Goal: Information Seeking & Learning: Learn about a topic

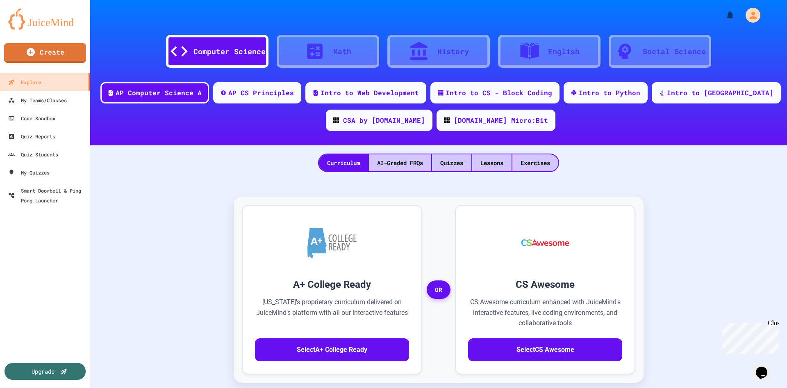
click at [487, 163] on div "Lessons" at bounding box center [491, 162] width 39 height 17
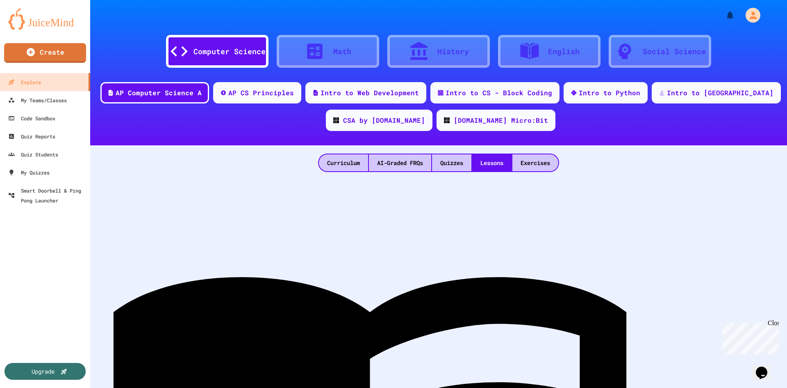
click at [417, 308] on div "Computer Science Math History English Social Science AP Computer Science A AP C…" at bounding box center [438, 194] width 697 height 388
click at [492, 350] on div "Computer Science Math History English Social Science AP Computer Science A AP C…" at bounding box center [438, 194] width 697 height 388
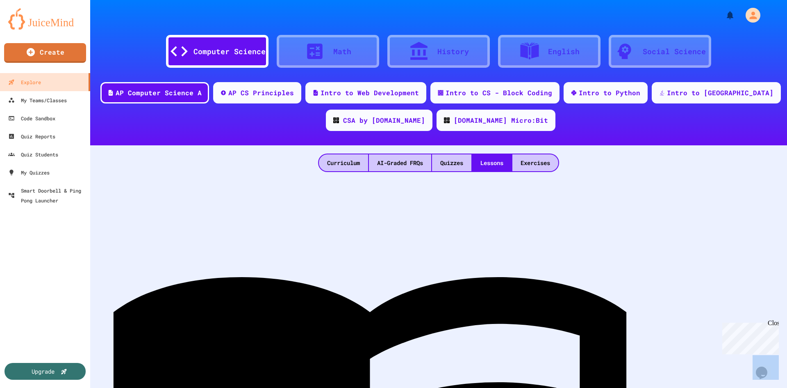
click at [492, 350] on div "Computer Science Math History English Social Science AP Computer Science A AP C…" at bounding box center [438, 194] width 697 height 388
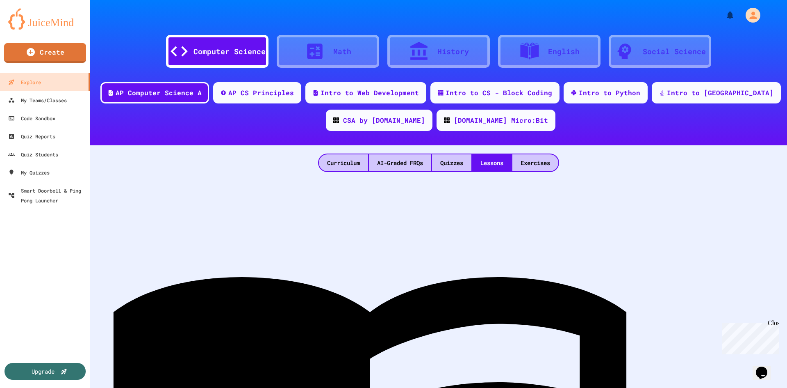
click at [492, 350] on div "Computer Science Math History English Social Science AP Computer Science A AP C…" at bounding box center [438, 194] width 697 height 388
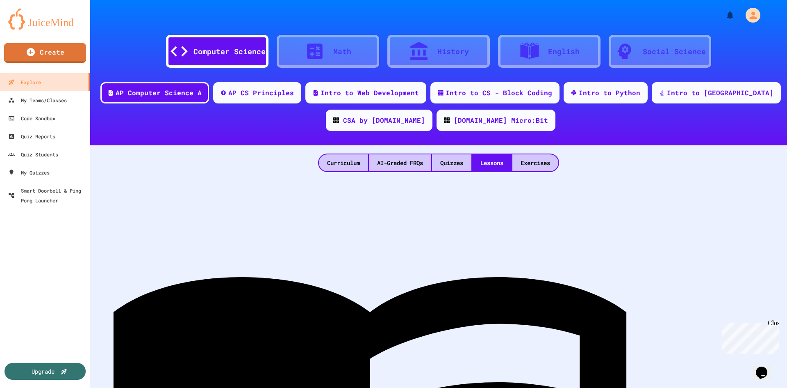
click at [492, 350] on div "Computer Science Math History English Social Science AP Computer Science A AP C…" at bounding box center [438, 194] width 697 height 388
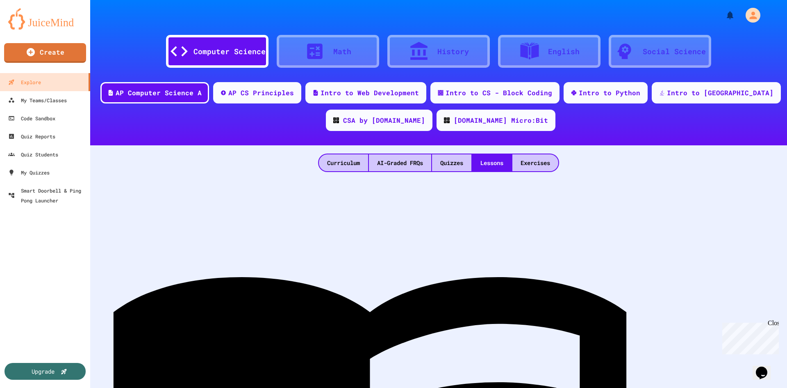
click at [492, 350] on div "Computer Science Math History English Social Science AP Computer Science A AP C…" at bounding box center [438, 194] width 697 height 388
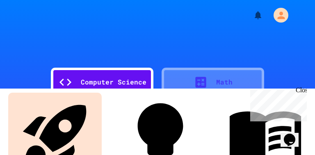
click at [194, 140] on link "Quizzes" at bounding box center [159, 141] width 93 height 96
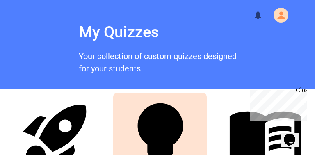
click at [194, 140] on link "Quizzes" at bounding box center [159, 141] width 93 height 96
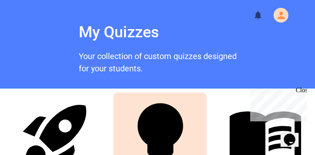
click at [194, 140] on link "Quizzes" at bounding box center [159, 141] width 93 height 96
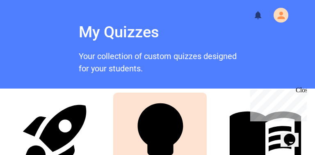
click at [194, 140] on link "Quizzes" at bounding box center [159, 141] width 93 height 96
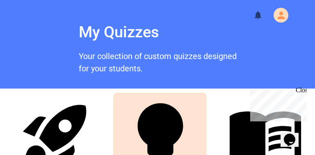
click at [194, 140] on link "Quizzes" at bounding box center [159, 141] width 93 height 96
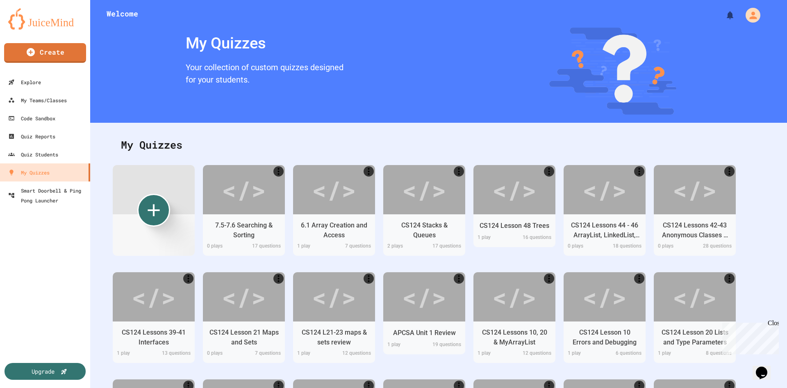
drag, startPoint x: 292, startPoint y: 0, endPoint x: 30, endPoint y: 171, distance: 313.6
click at [30, 171] on div "My Quizzes" at bounding box center [28, 172] width 41 height 10
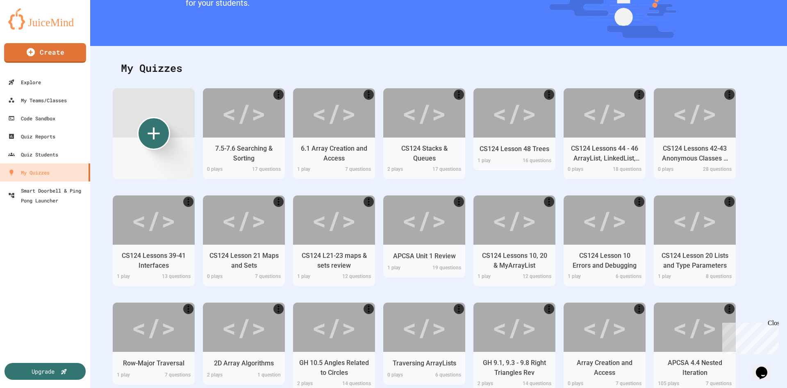
scroll to position [82, 0]
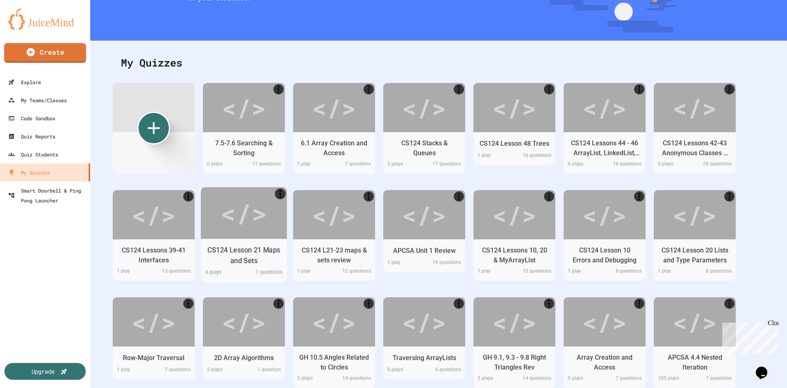
click at [238, 219] on div "</>" at bounding box center [244, 212] width 46 height 39
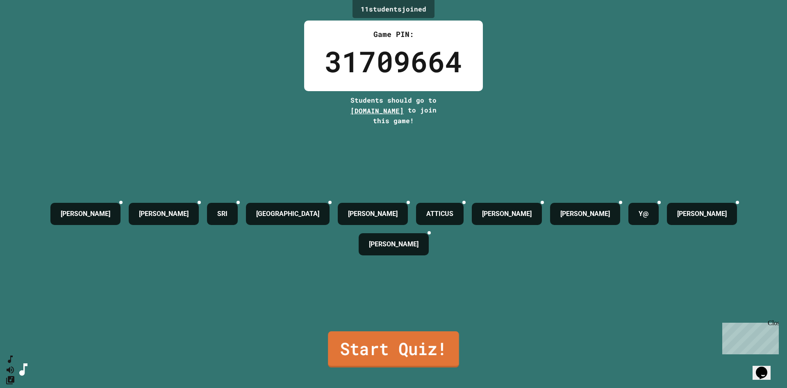
click at [372, 342] on link "Start Quiz!" at bounding box center [393, 349] width 131 height 36
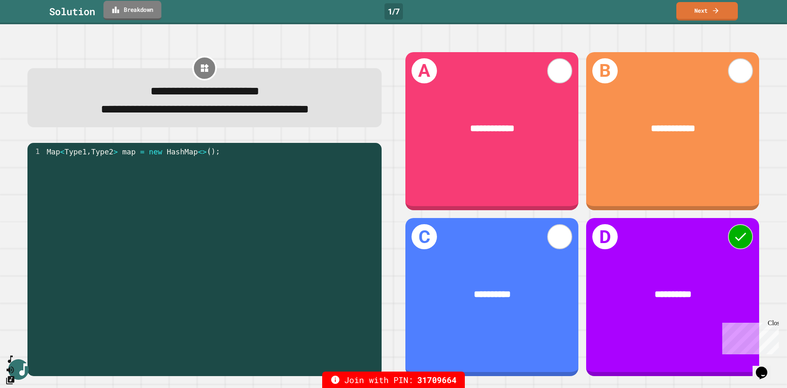
click at [132, 11] on link "Breakdown" at bounding box center [132, 10] width 58 height 19
click at [708, 11] on link "Next" at bounding box center [707, 10] width 61 height 19
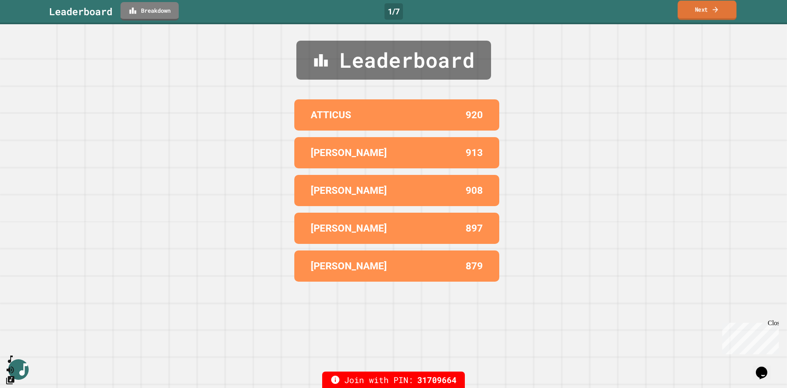
click at [708, 11] on link "Next" at bounding box center [707, 9] width 59 height 19
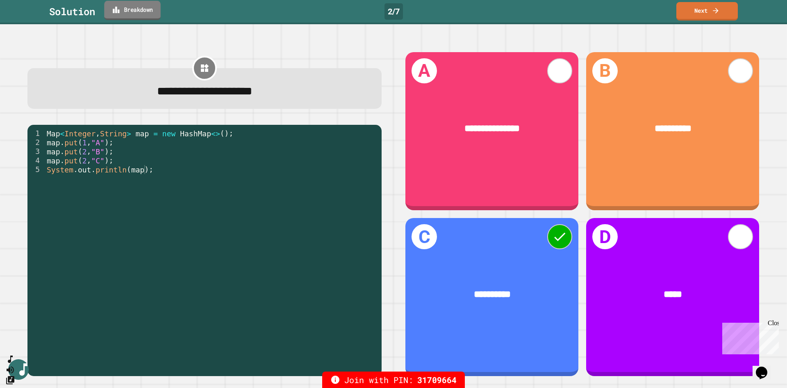
click at [126, 6] on link "Breakdown" at bounding box center [132, 10] width 57 height 19
click at [699, 12] on link "Next" at bounding box center [706, 10] width 59 height 19
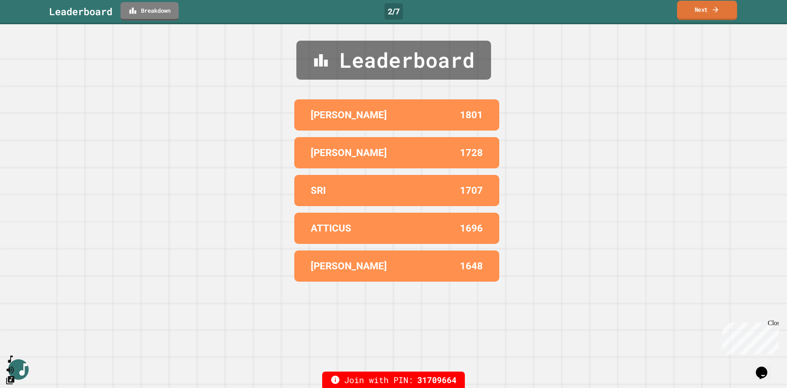
click at [699, 12] on link "Next" at bounding box center [707, 10] width 60 height 19
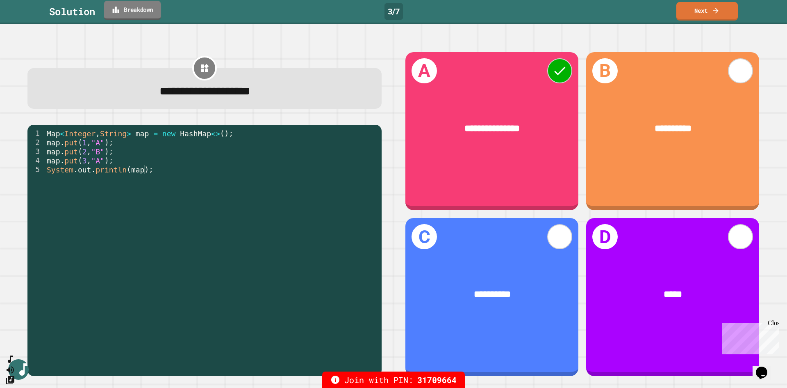
click at [135, 12] on link "Breakdown" at bounding box center [132, 10] width 57 height 19
click at [722, 14] on link "Next" at bounding box center [707, 10] width 61 height 19
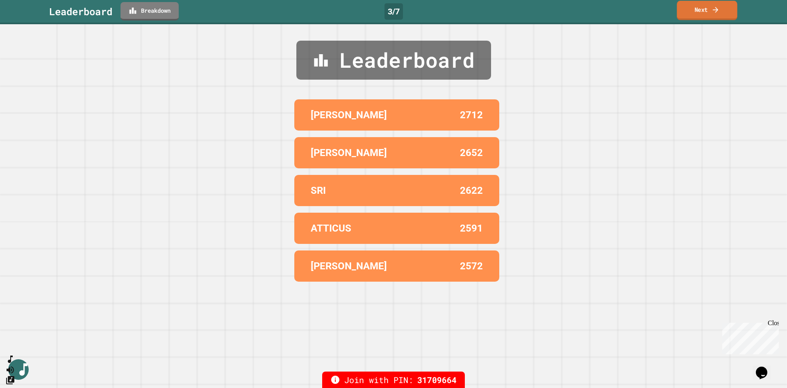
click at [722, 14] on link "Next" at bounding box center [707, 10] width 60 height 19
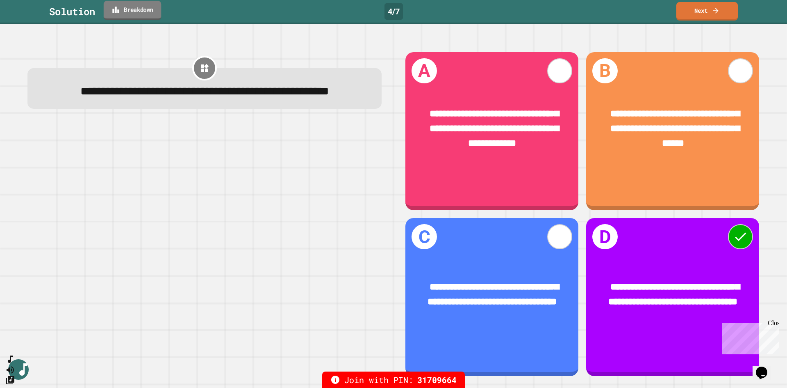
click at [130, 18] on link "Breakdown" at bounding box center [132, 10] width 57 height 19
click at [715, 14] on link "Next" at bounding box center [707, 10] width 61 height 19
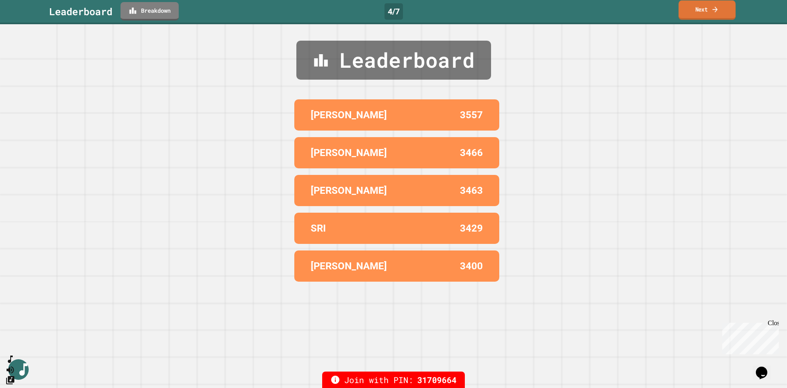
click at [715, 14] on link "Next" at bounding box center [707, 9] width 57 height 19
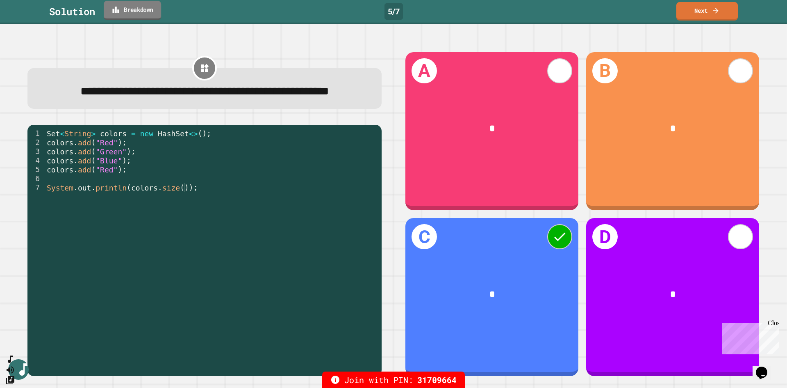
click at [142, 7] on link "Breakdown" at bounding box center [132, 10] width 57 height 19
click at [693, 13] on link "Next" at bounding box center [707, 10] width 61 height 19
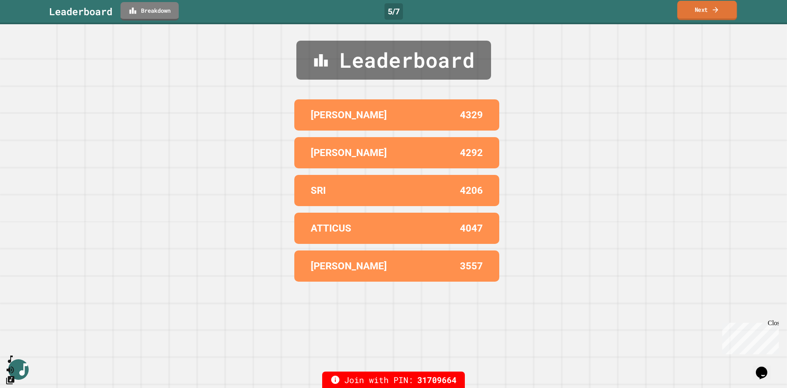
click at [693, 13] on link "Next" at bounding box center [707, 10] width 60 height 19
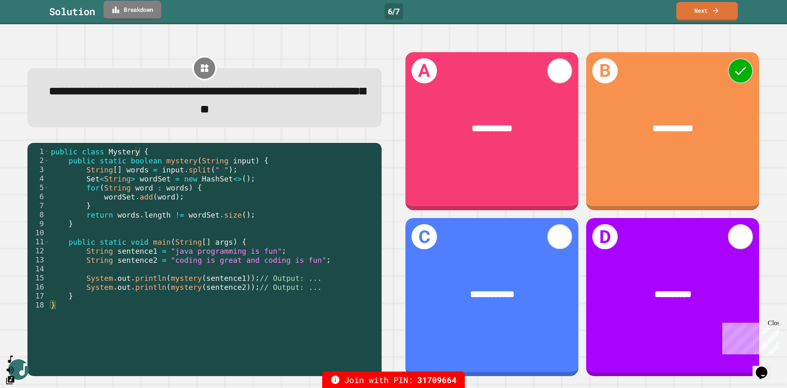
click at [132, 11] on link "Breakdown" at bounding box center [133, 10] width 58 height 19
click at [715, 13] on icon at bounding box center [716, 9] width 8 height 9
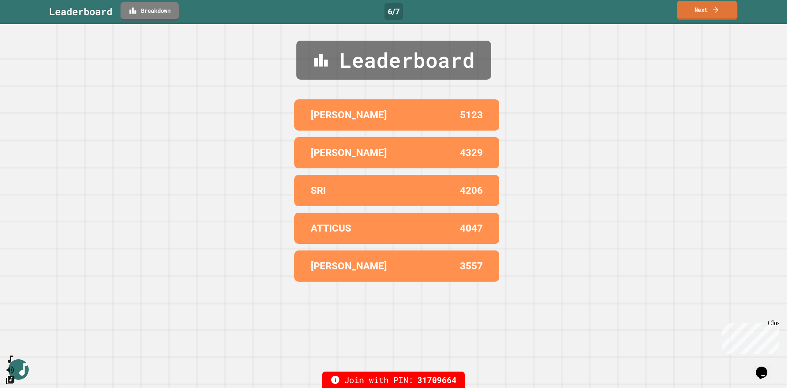
click at [715, 13] on icon at bounding box center [716, 9] width 8 height 9
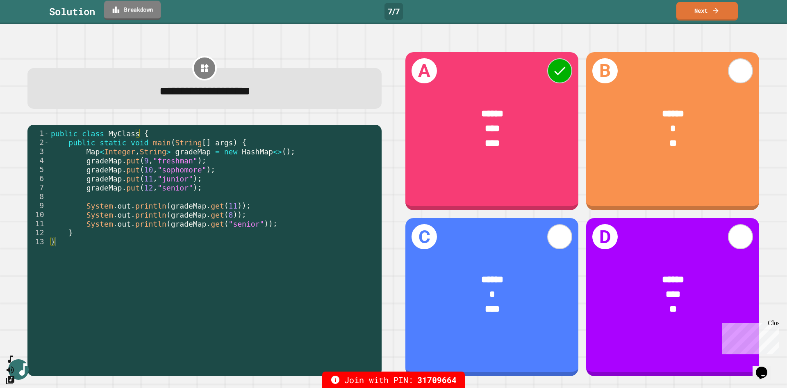
click at [135, 11] on link "Breakdown" at bounding box center [132, 10] width 57 height 19
click at [716, 5] on icon at bounding box center [716, 9] width 8 height 9
